Goal: Find specific page/section: Find specific page/section

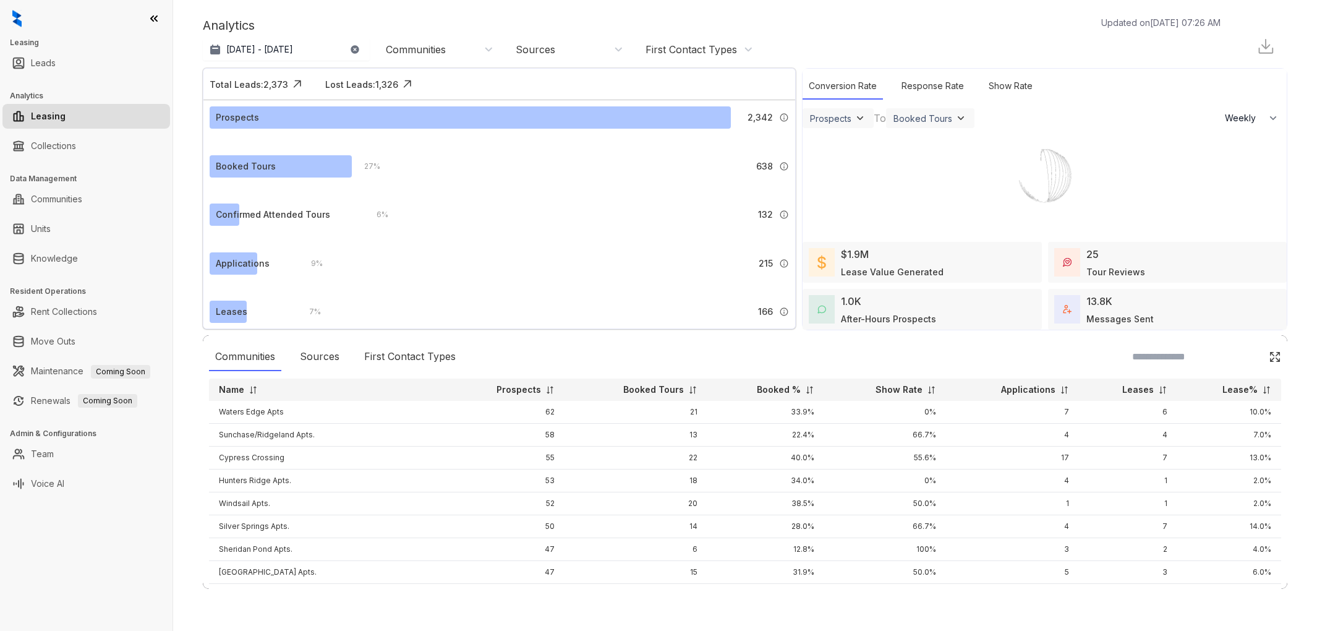
select select "******"
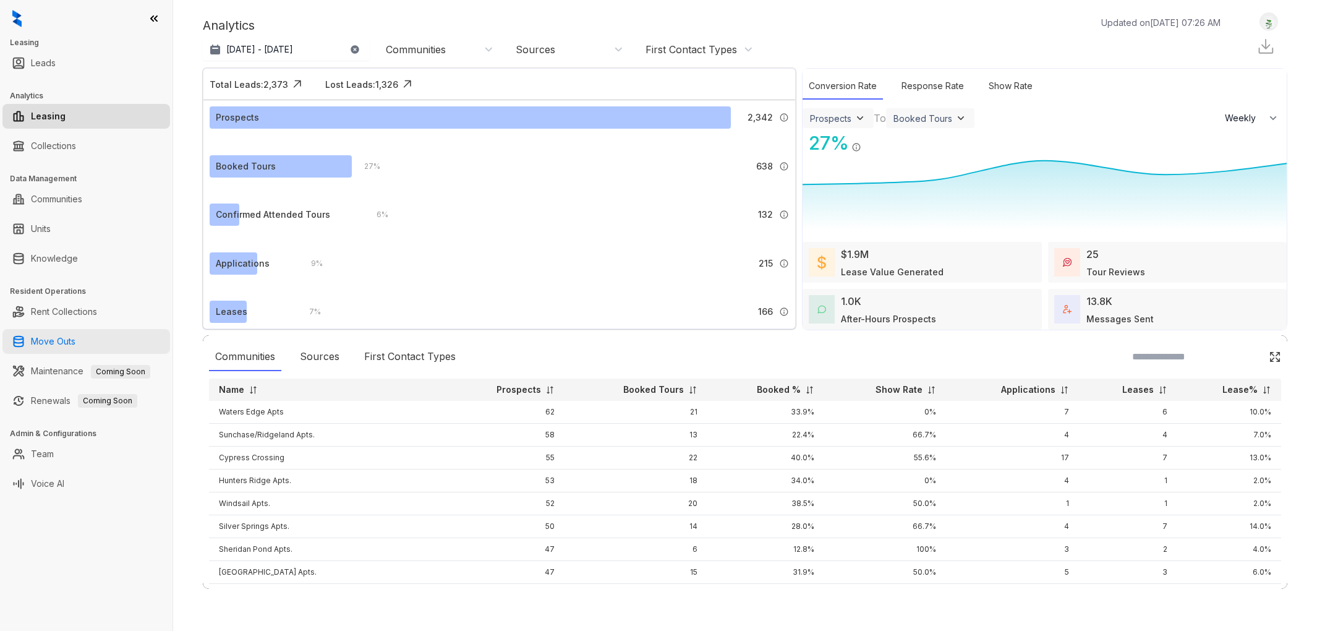
click at [58, 346] on link "Move Outs" at bounding box center [53, 341] width 45 height 25
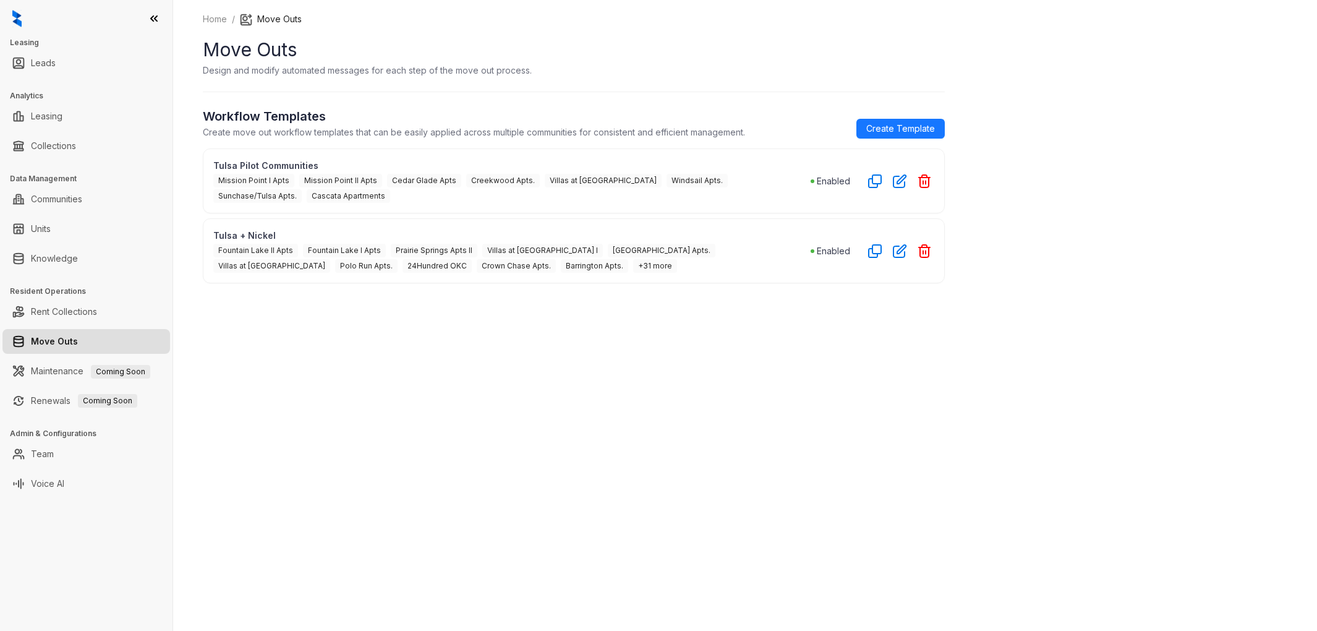
click at [255, 164] on p "Tulsa Pilot Communities" at bounding box center [511, 165] width 597 height 13
click at [256, 164] on p "Tulsa Pilot Communities" at bounding box center [511, 165] width 597 height 13
click at [899, 179] on icon "button" at bounding box center [899, 181] width 12 height 12
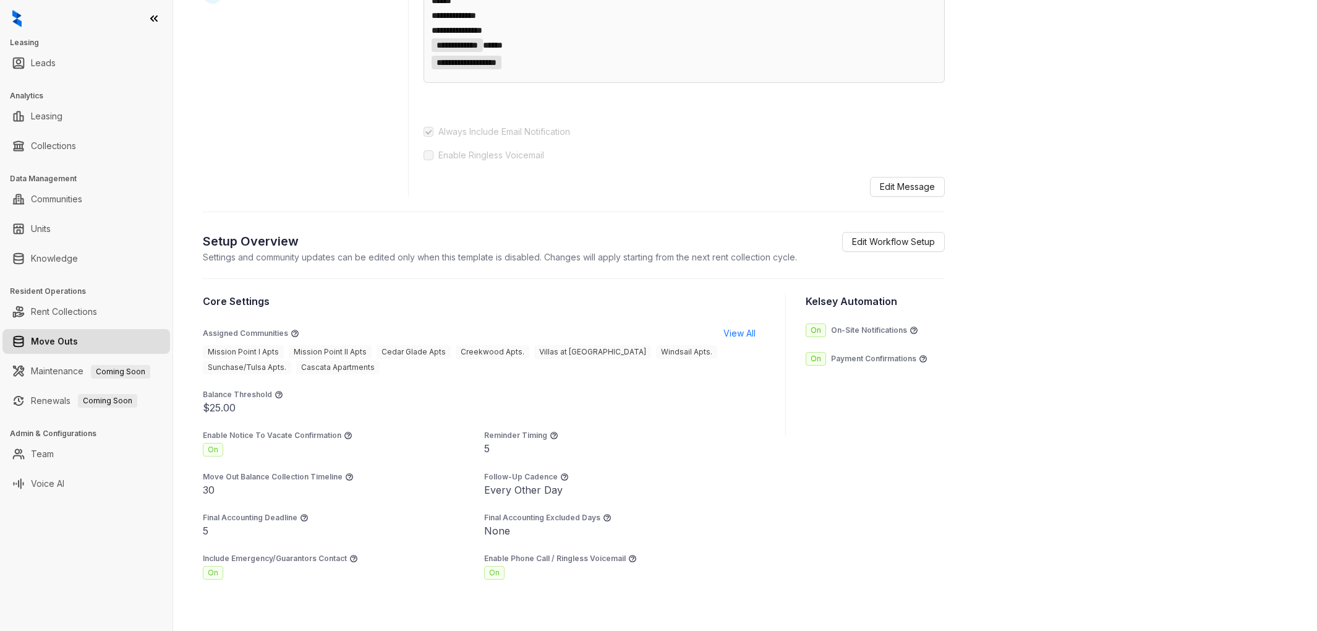
scroll to position [796, 0]
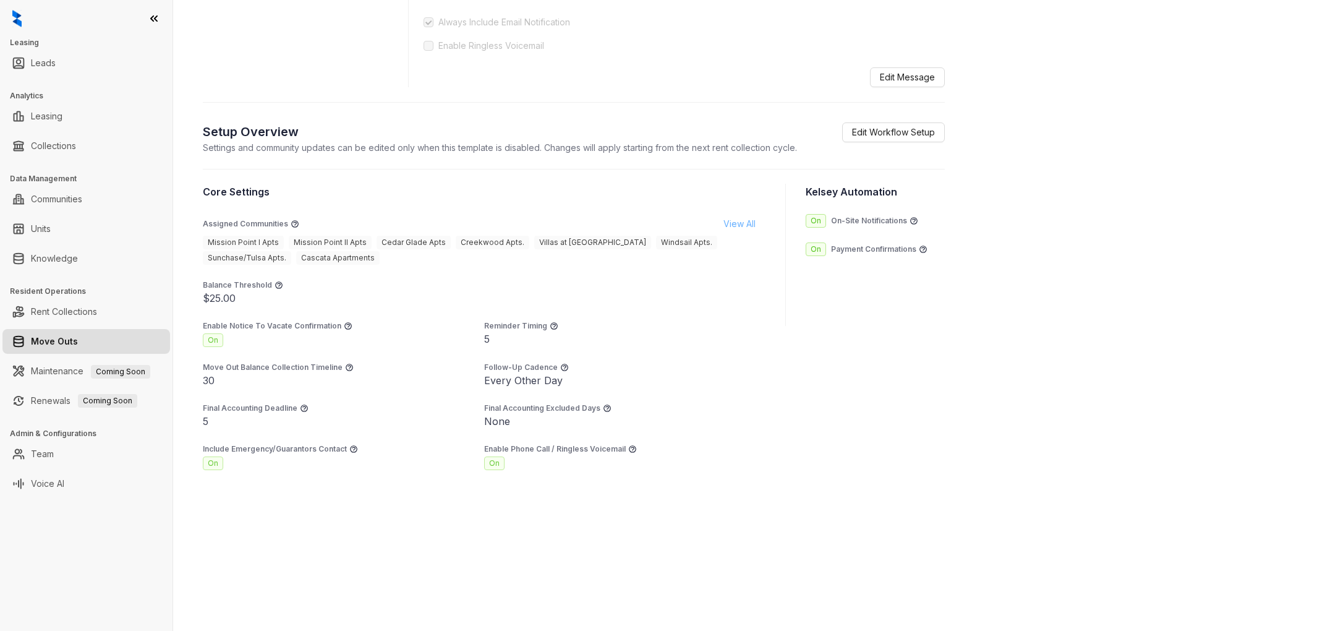
click at [742, 227] on span "View All" at bounding box center [739, 224] width 32 height 14
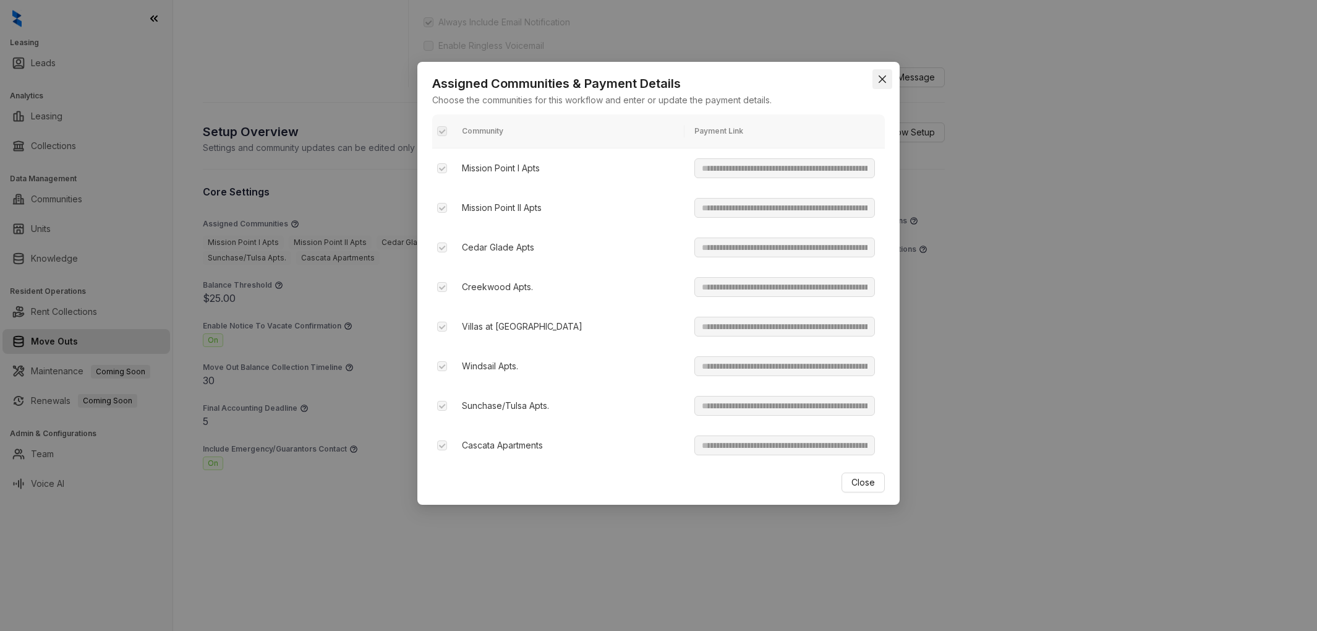
click at [882, 79] on icon "close" at bounding box center [882, 78] width 7 height 7
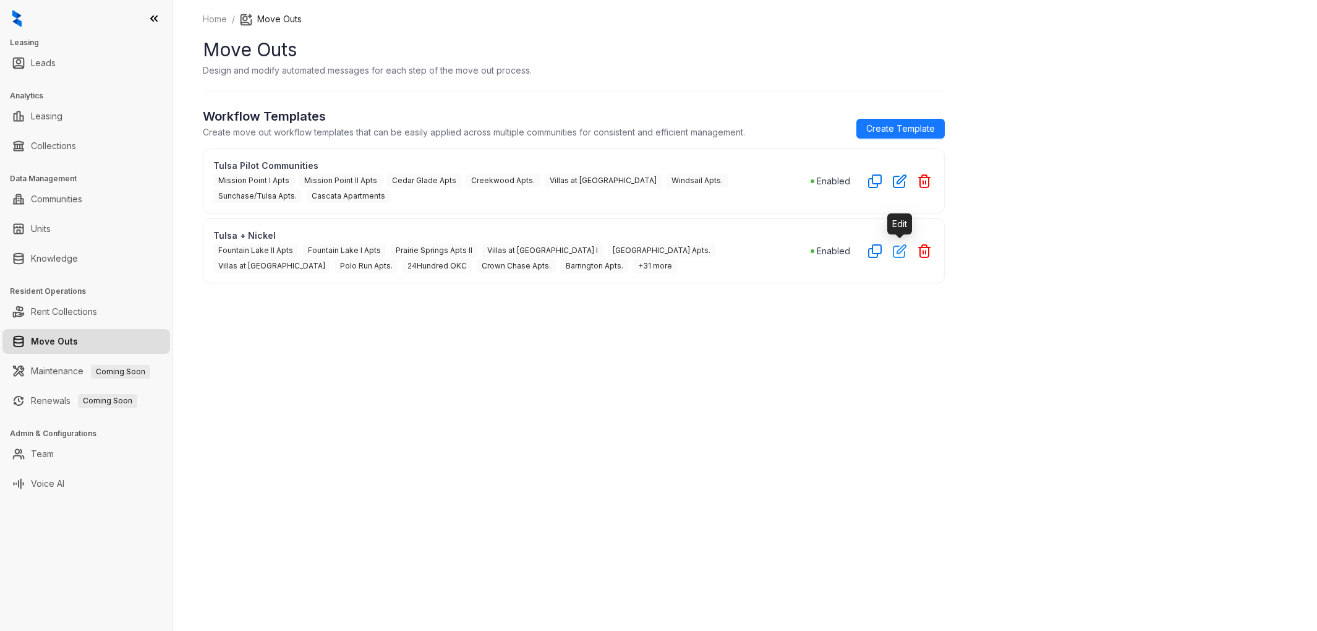
click at [894, 250] on icon "button" at bounding box center [900, 251] width 14 height 14
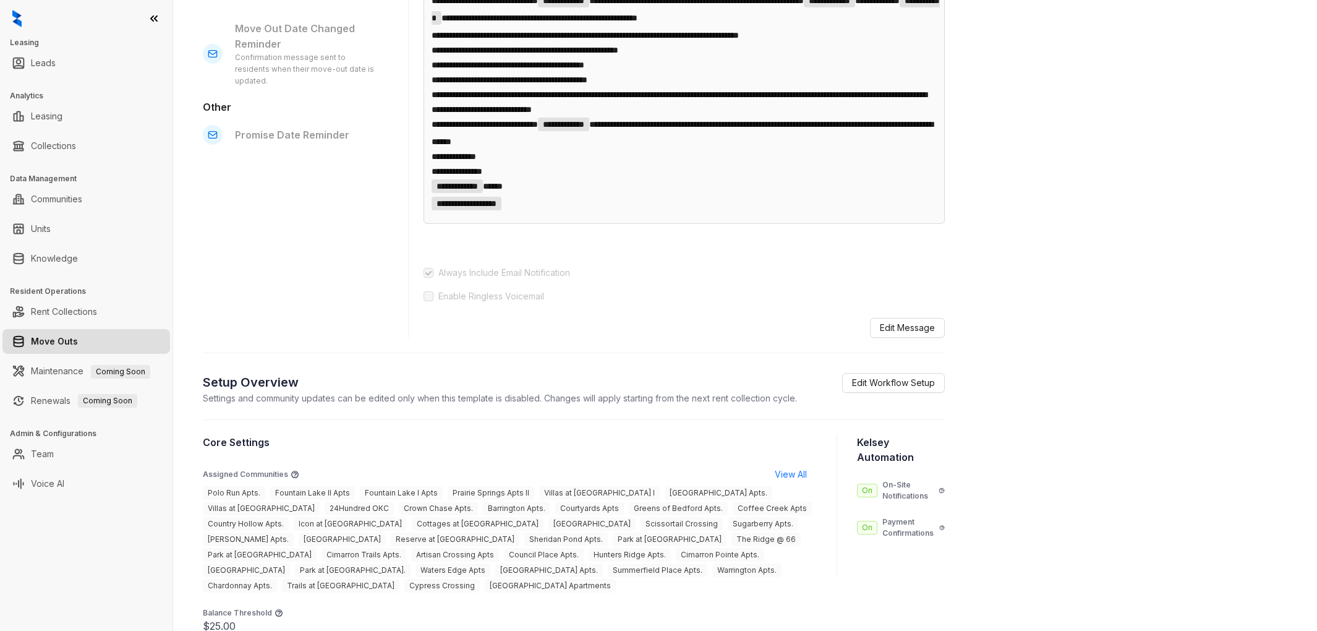
scroll to position [699, 0]
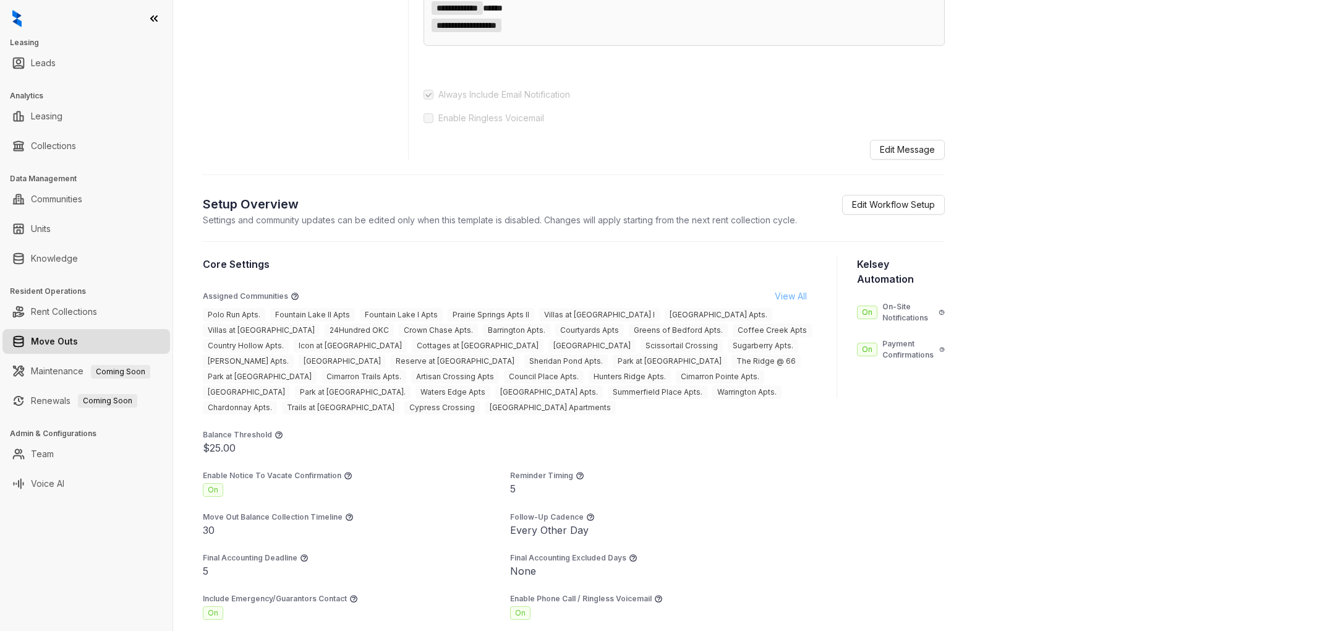
click at [799, 306] on button "View All" at bounding box center [791, 296] width 52 height 20
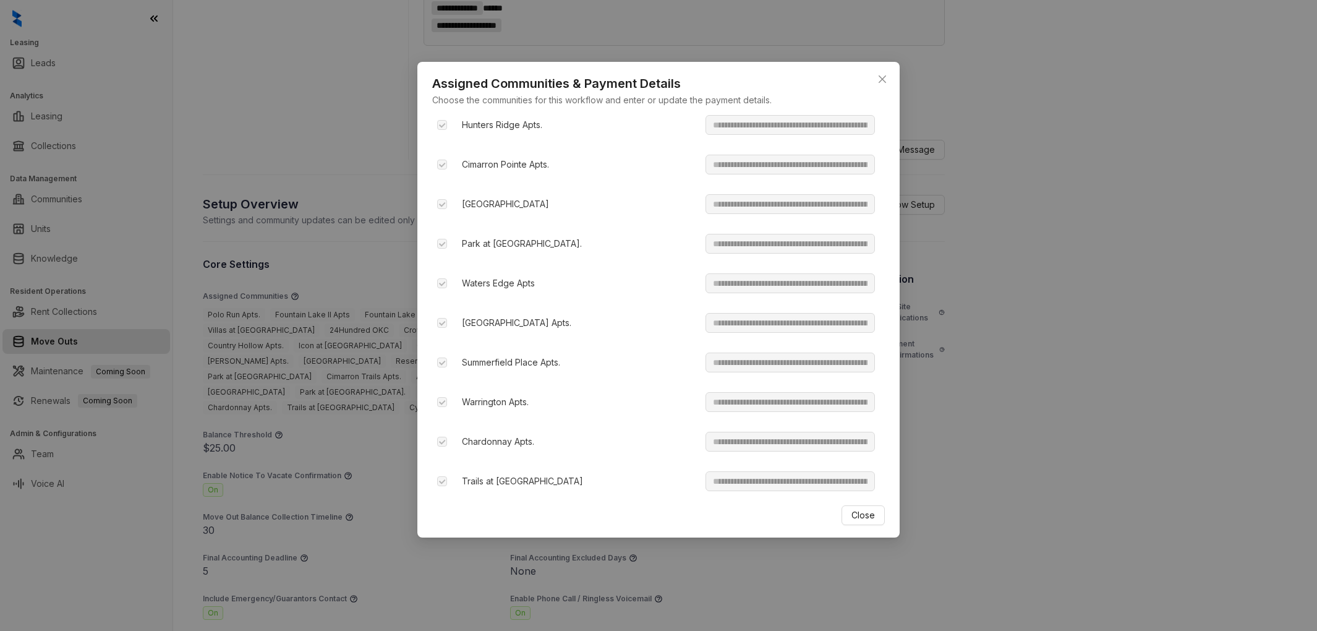
scroll to position [1277, 0]
